Goal: Transaction & Acquisition: Purchase product/service

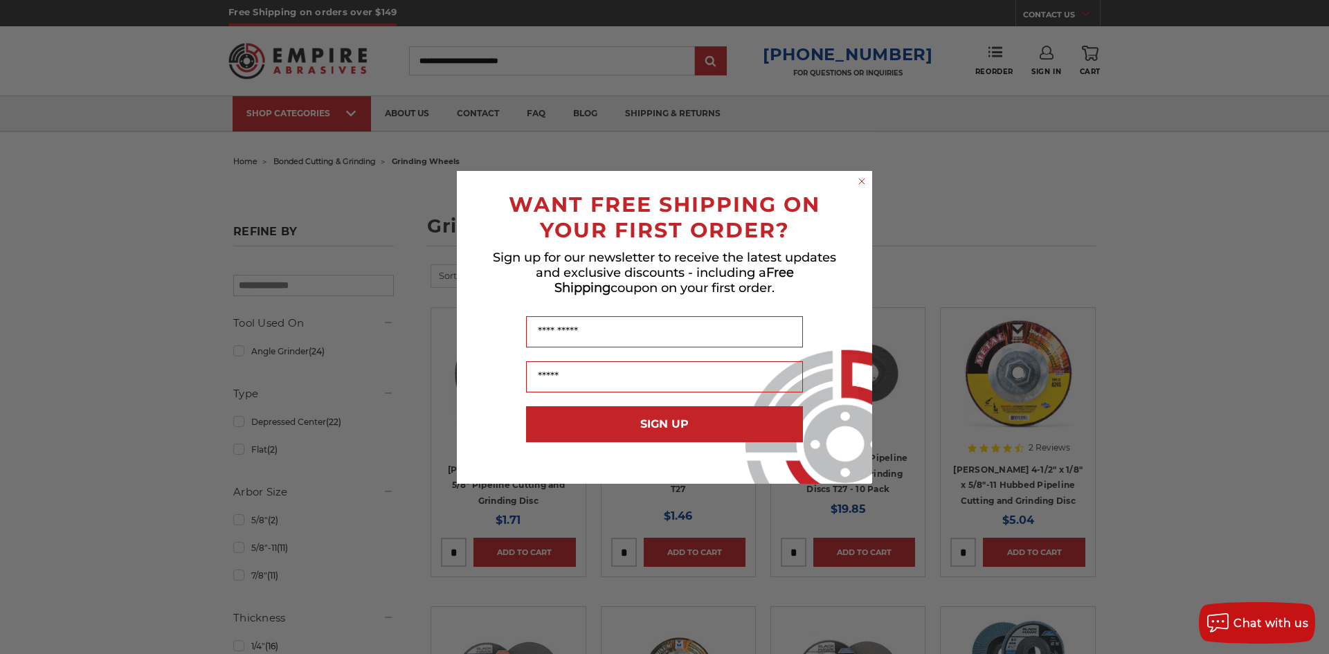
click at [861, 183] on circle "Close dialog" at bounding box center [862, 180] width 13 height 13
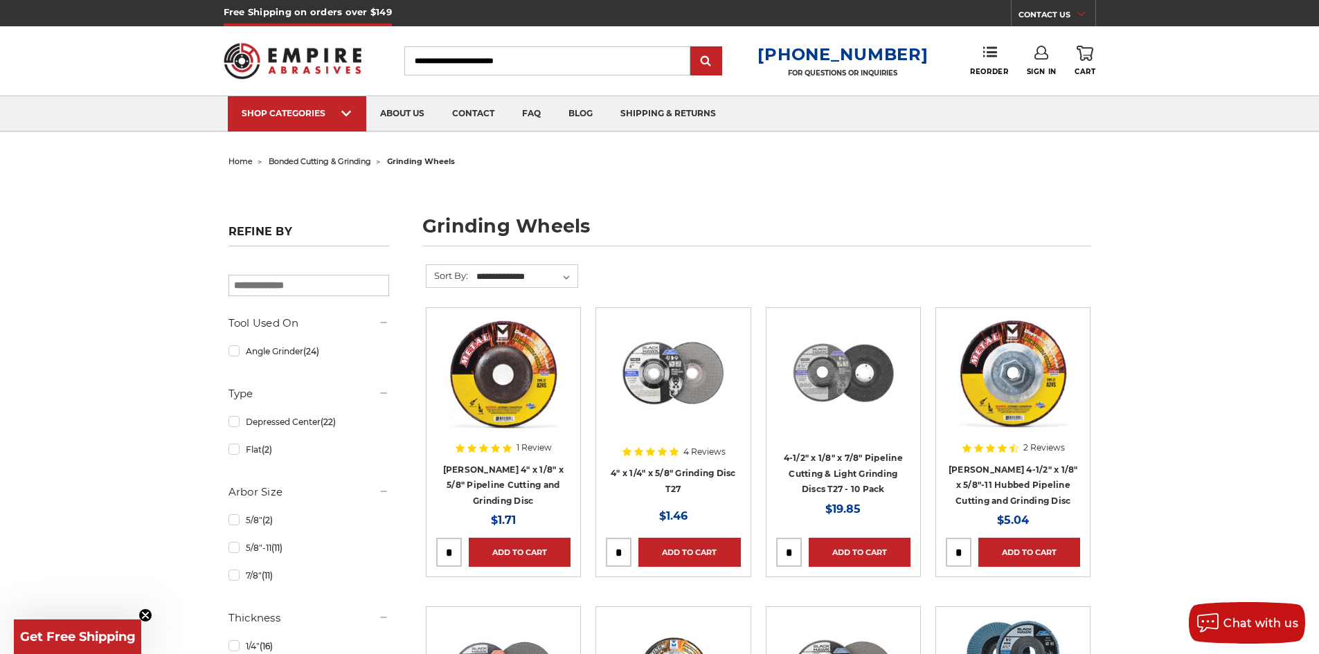
click at [546, 56] on input "Search" at bounding box center [547, 60] width 286 height 29
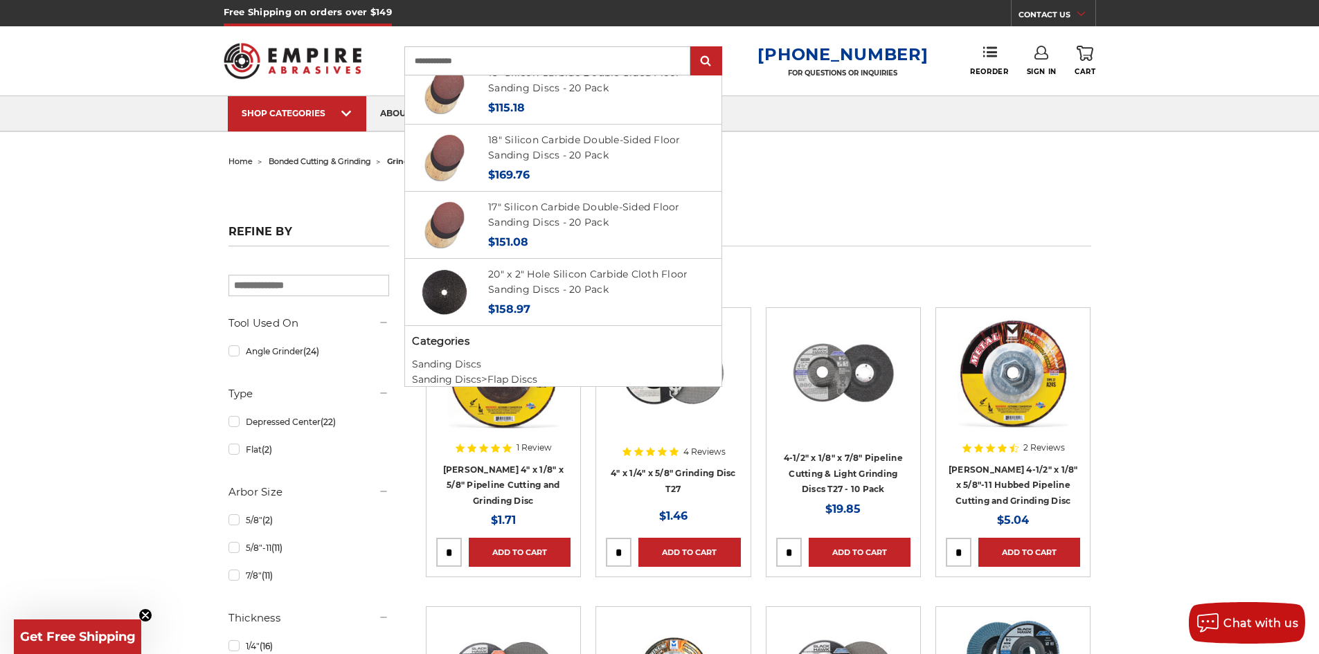
scroll to position [302, 0]
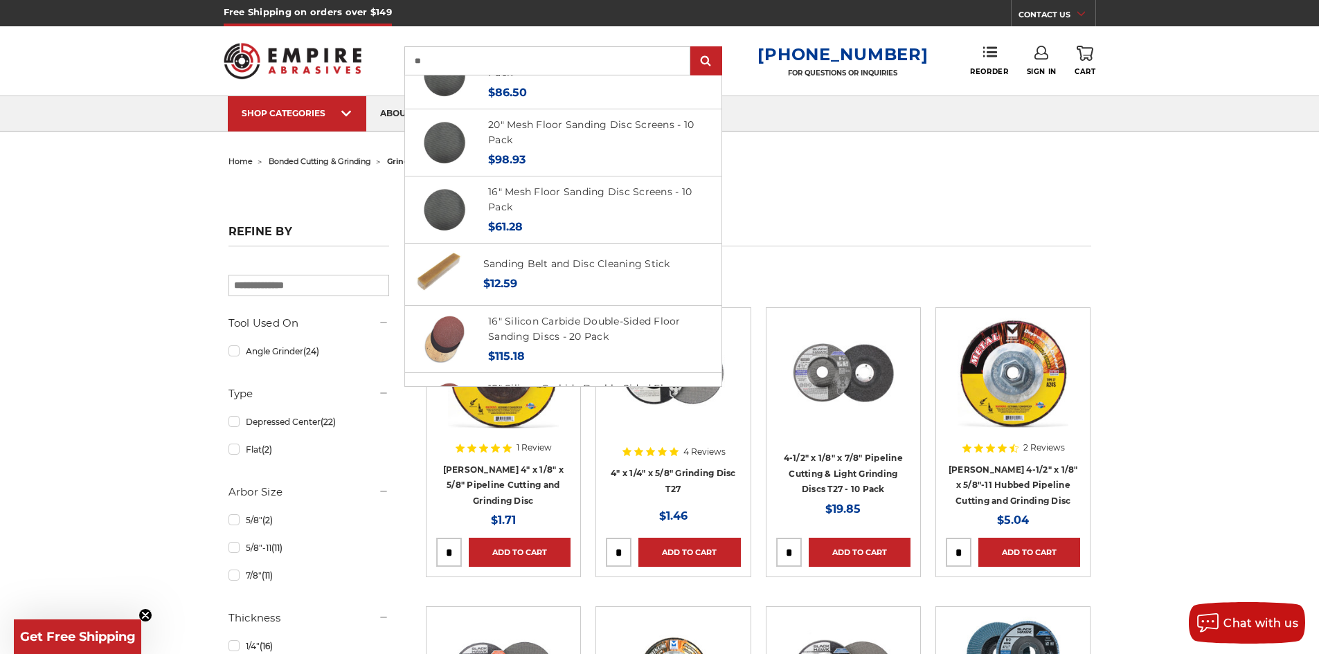
type input "*"
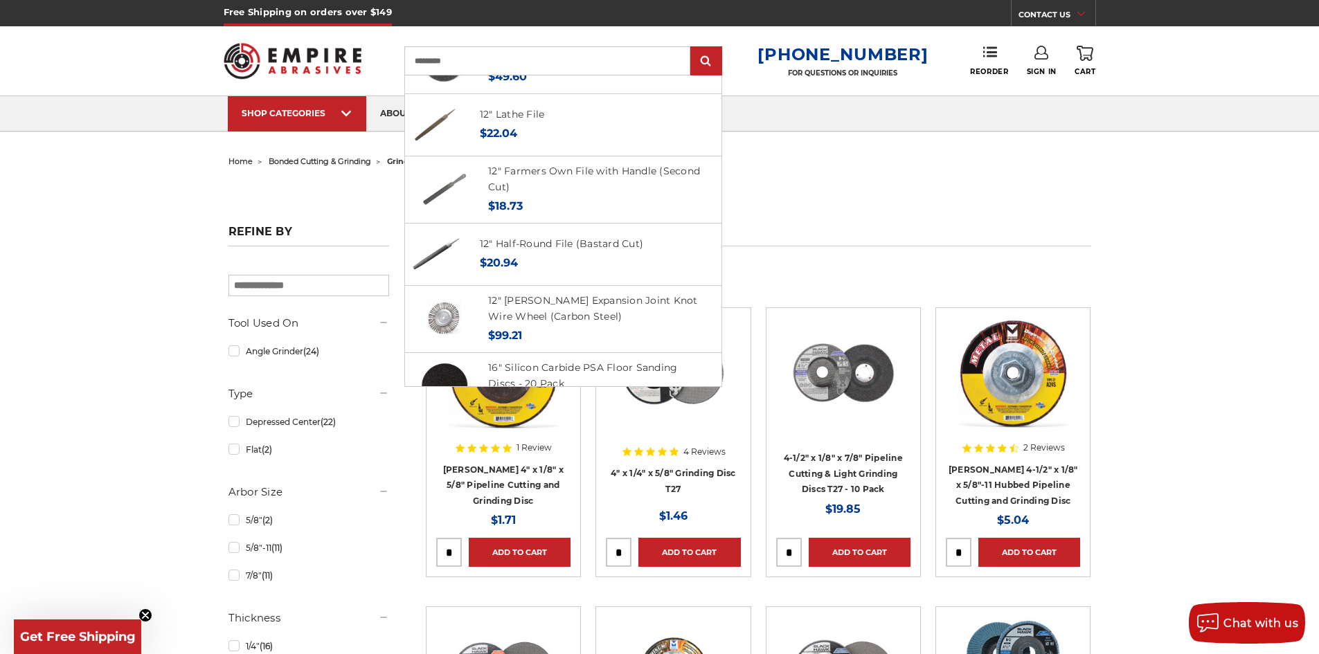
scroll to position [333, 0]
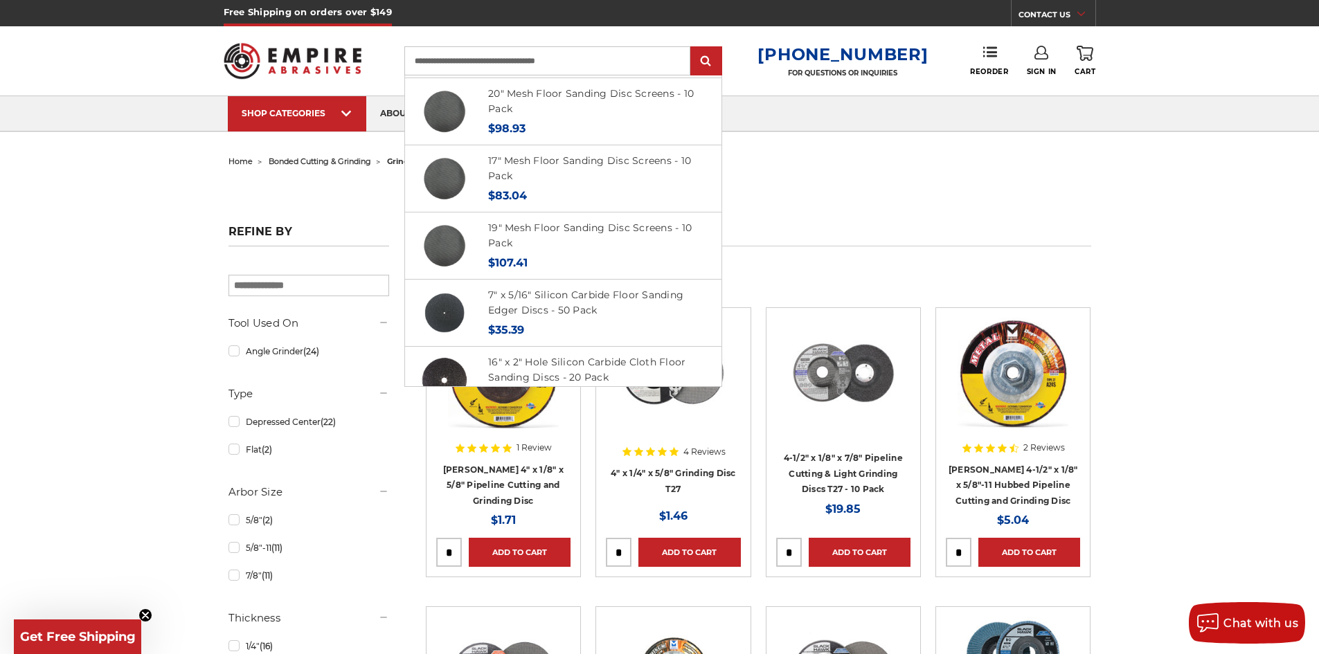
type input "**********"
click at [692, 48] on input "submit" at bounding box center [706, 62] width 28 height 28
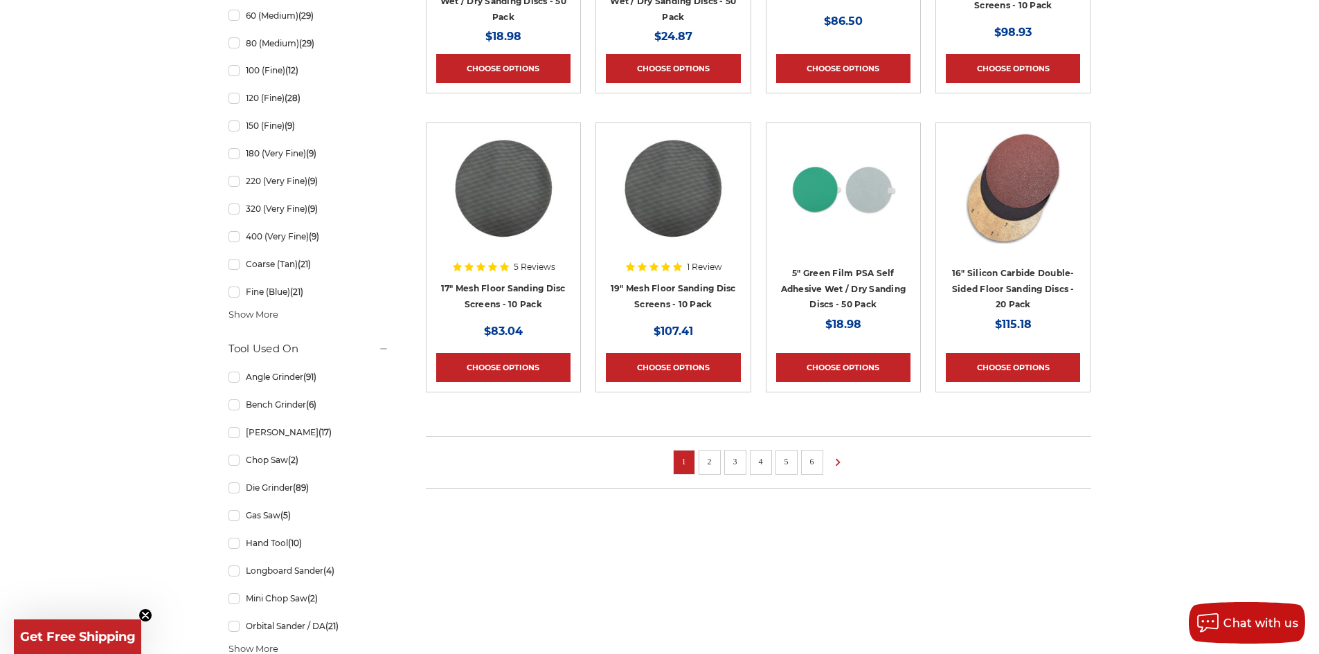
scroll to position [900, 0]
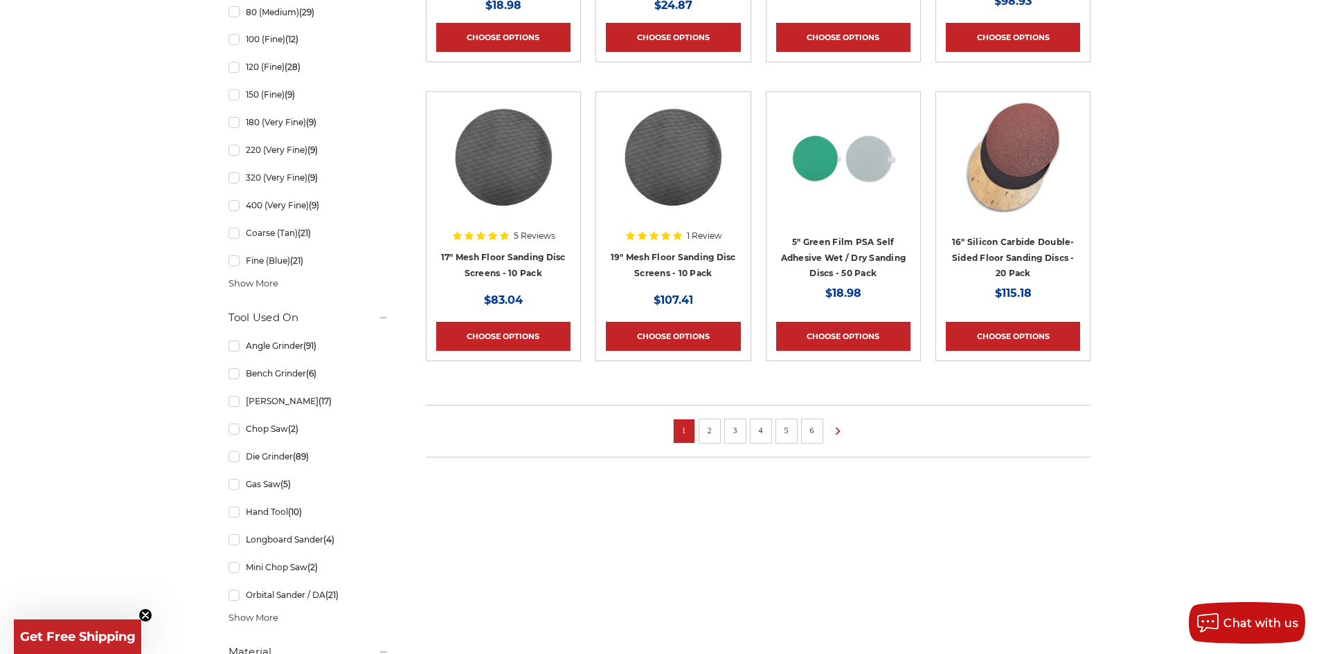
click at [712, 427] on link "2" at bounding box center [710, 430] width 14 height 15
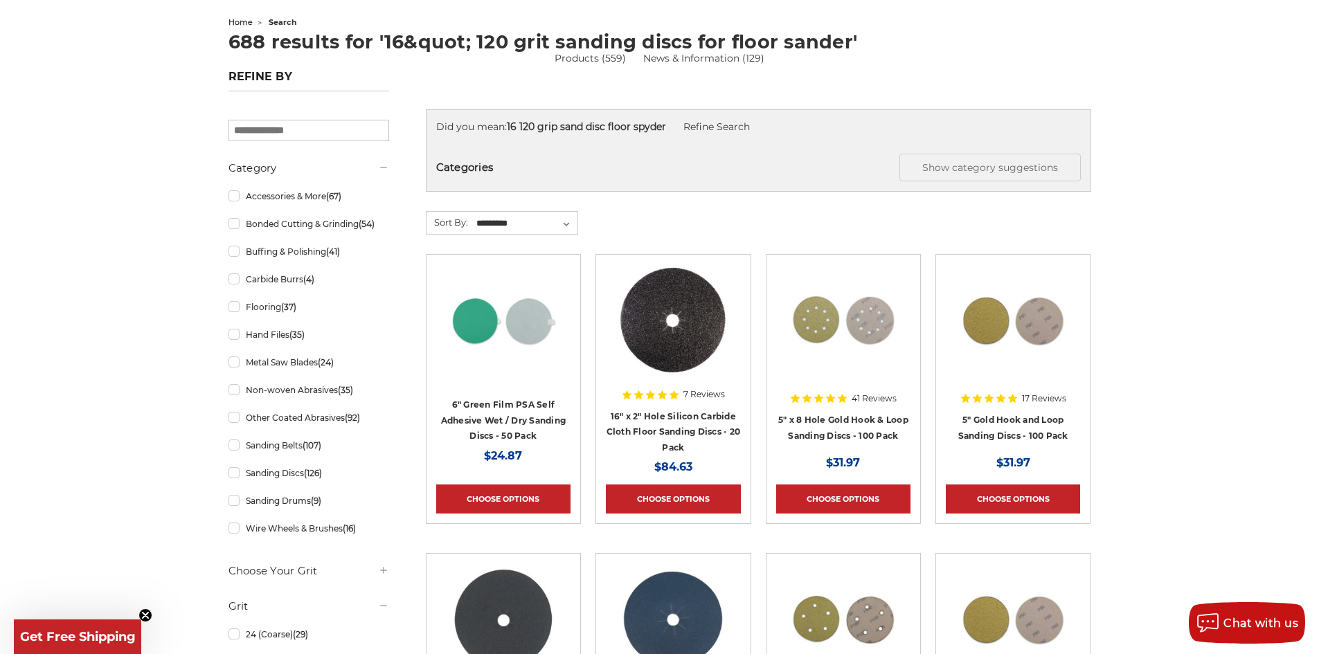
scroll to position [138, 0]
